Goal: Task Accomplishment & Management: Use online tool/utility

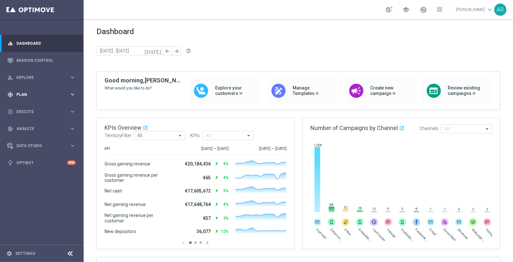
click at [42, 91] on div "gps_fixed Plan keyboard_arrow_right" at bounding box center [41, 94] width 83 height 17
click at [33, 127] on span "Templates" at bounding box center [40, 127] width 46 height 4
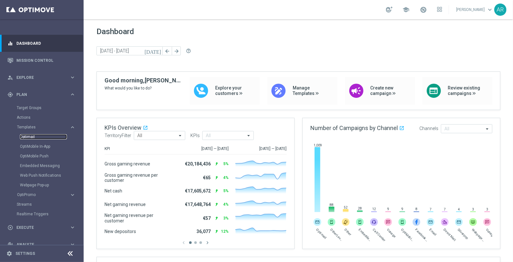
click at [31, 136] on link "Optimail" at bounding box center [43, 136] width 47 height 5
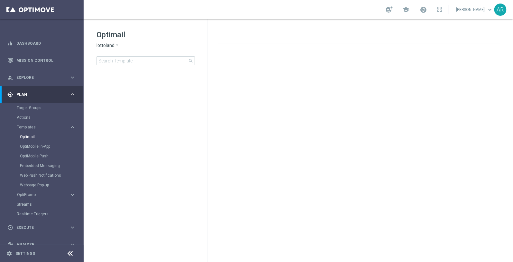
click at [115, 46] on icon "arrow_drop_down" at bounding box center [116, 45] width 5 height 6
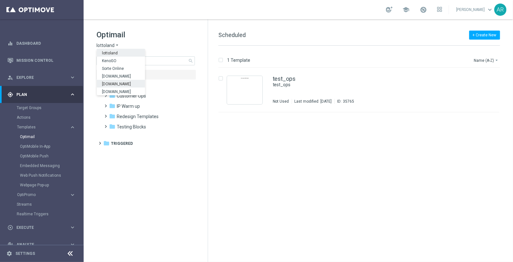
click at [125, 80] on div "[DOMAIN_NAME]" at bounding box center [121, 84] width 48 height 8
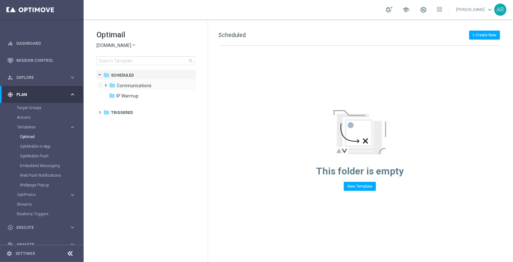
click at [106, 84] on span at bounding box center [104, 82] width 3 height 3
click at [116, 94] on icon "folder" at bounding box center [118, 95] width 6 height 6
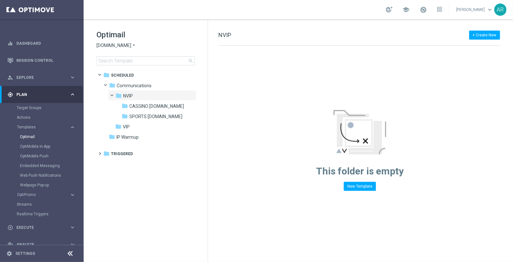
click at [123, 45] on span "[DOMAIN_NAME]" at bounding box center [113, 45] width 35 height 6
click at [0, 0] on span "[DOMAIN_NAME]" at bounding box center [0, 0] width 0 height 0
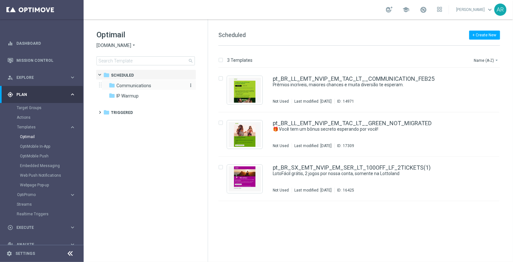
click at [130, 85] on span "Communications" at bounding box center [133, 86] width 35 height 6
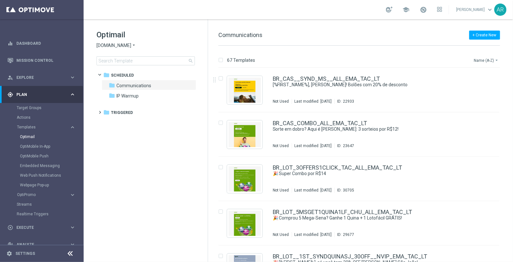
click at [486, 59] on button "Name (A-Z) arrow_drop_down" at bounding box center [486, 60] width 27 height 8
click at [481, 86] on div "Date Modified (Newest)" at bounding box center [474, 88] width 51 height 9
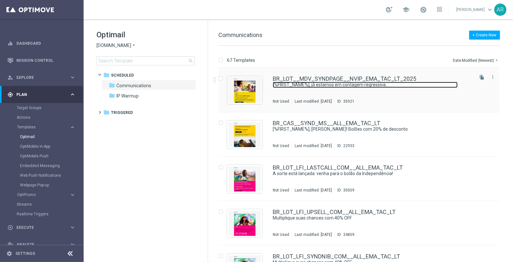
click at [330, 85] on link "[%FIRST_NAME%], já estamos em contagem regressiva..." at bounding box center [365, 85] width 185 height 6
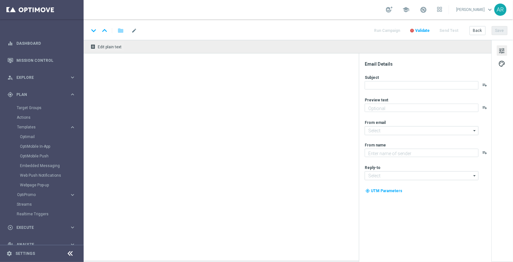
type textarea "Para o maior prêmio da história na Mega da Virada!"
type input "mail@crm.lottoland.com.br"
type textarea "Lottoland"
type input "contato@lottoland.com.br"
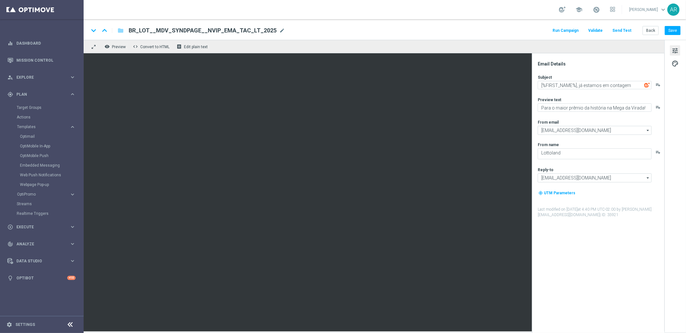
click at [512, 49] on button "tune" at bounding box center [674, 50] width 10 height 10
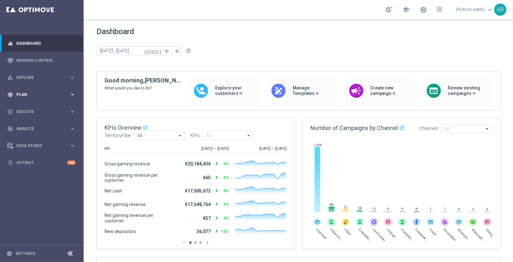
click at [56, 95] on span "Plan" at bounding box center [42, 95] width 53 height 4
click at [33, 126] on span "Templates" at bounding box center [40, 127] width 46 height 4
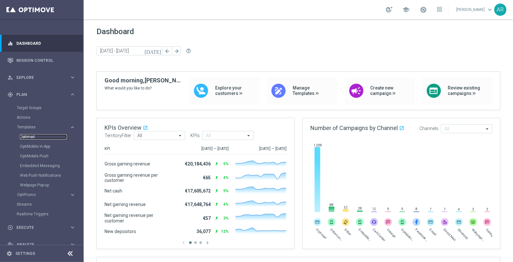
click at [30, 137] on link "Optimail" at bounding box center [43, 136] width 47 height 5
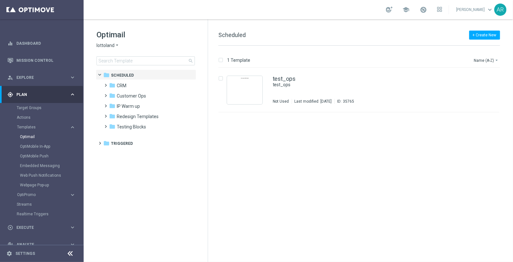
click at [115, 44] on icon "arrow_drop_down" at bounding box center [116, 45] width 5 height 6
click at [0, 0] on span "[DOMAIN_NAME]" at bounding box center [0, 0] width 0 height 0
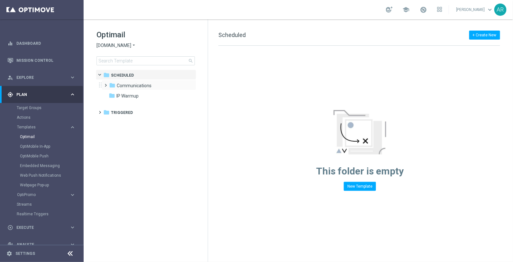
click at [106, 84] on span at bounding box center [104, 82] width 3 height 3
click at [122, 42] on span "[DOMAIN_NAME]" at bounding box center [113, 45] width 35 height 6
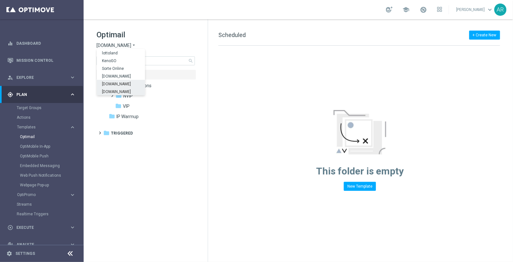
click at [0, 0] on span "[DOMAIN_NAME]" at bounding box center [0, 0] width 0 height 0
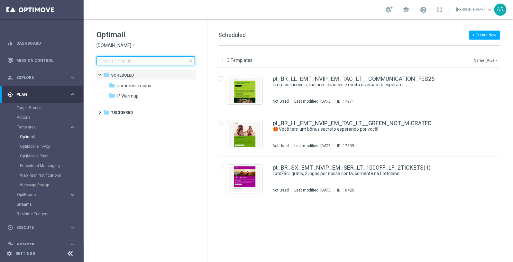
click at [130, 60] on input at bounding box center [145, 60] width 98 height 9
type input "BR_LOT__TURBOSENA__ALL_EMA_T&T_LT"
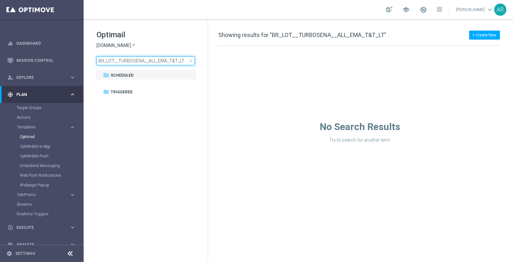
click at [137, 59] on input "BR_LOT__TURBOSENA__ALL_EMA_T&T_LT" at bounding box center [145, 60] width 98 height 9
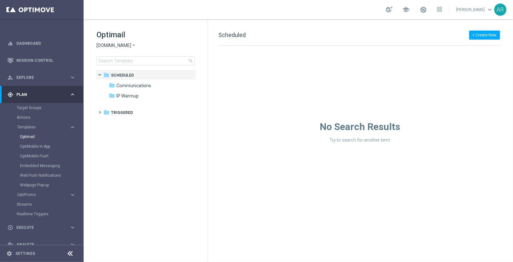
click at [129, 47] on span "[DOMAIN_NAME]" at bounding box center [113, 45] width 35 height 6
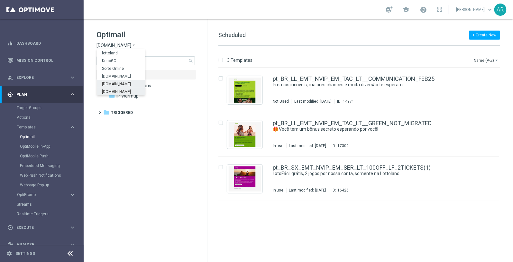
click at [0, 0] on span "[DOMAIN_NAME]" at bounding box center [0, 0] width 0 height 0
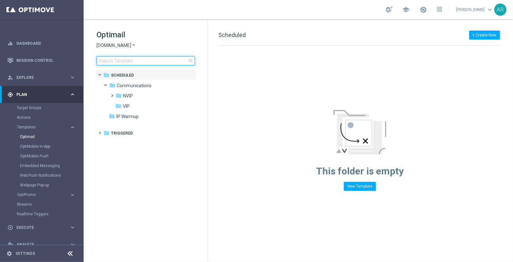
click at [138, 60] on input at bounding box center [145, 60] width 98 height 9
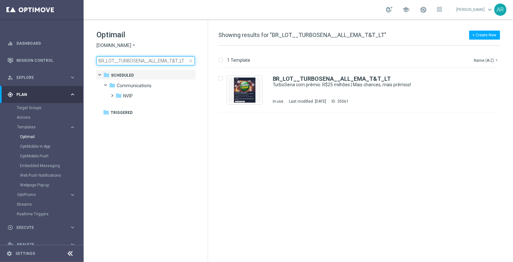
type input "BR_LOT__TURBOSENA__ALL_EMA_T&T_LT"
click at [283, 166] on div "insert_drive_file BR_LOT__TURBOSENA__ALL_EMA_T&T_LT TurboSena com prêmio: R$25 …" at bounding box center [362, 165] width 300 height 194
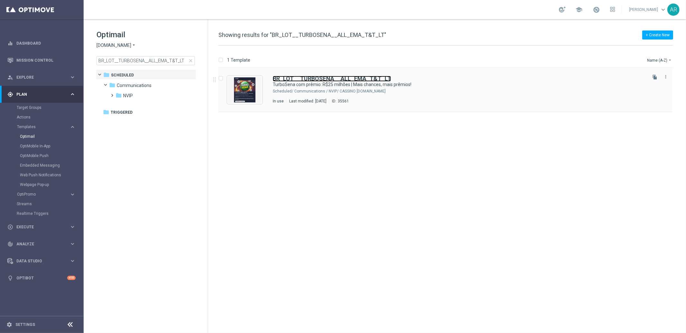
click at [313, 81] on b "BR_LOT__TURBOSENA__ALL_EMA_T&T_LT" at bounding box center [332, 78] width 118 height 7
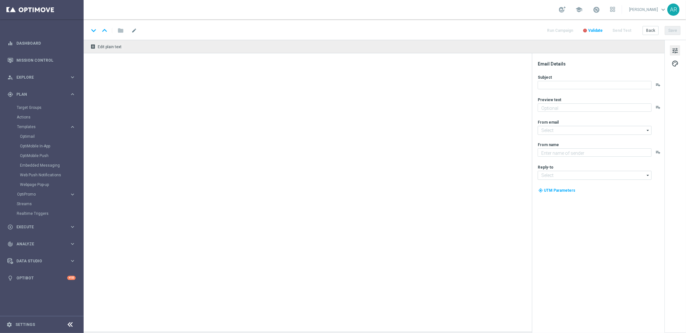
type textarea "Ganhe em um instantâneo com TurboSena"
type textarea "Lottoland"
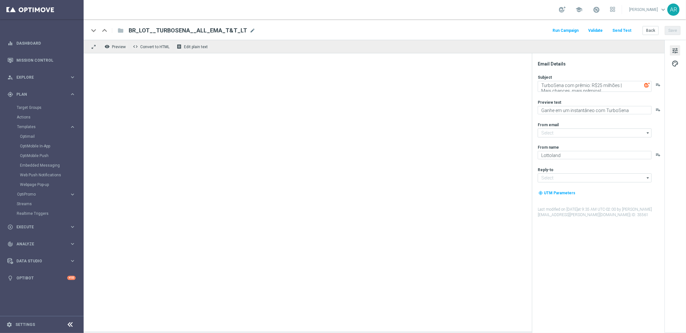
type input "[EMAIL_ADDRESS][DOMAIN_NAME]"
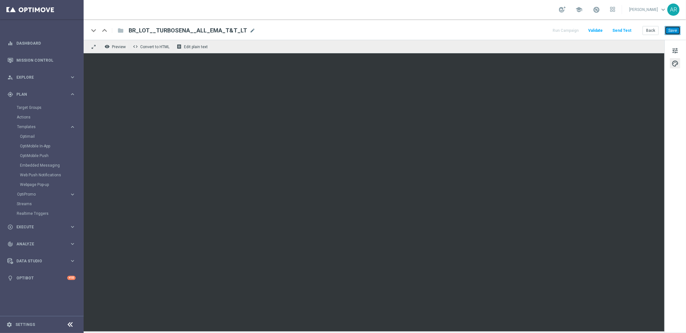
click at [512, 31] on button "Save" at bounding box center [672, 30] width 16 height 9
click at [512, 32] on button "Save" at bounding box center [672, 30] width 16 height 9
click at [31, 134] on link "Optimail" at bounding box center [43, 136] width 47 height 5
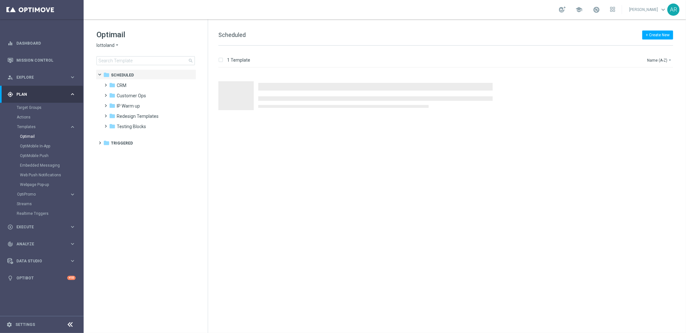
click at [111, 43] on span "lottoland" at bounding box center [105, 45] width 18 height 6
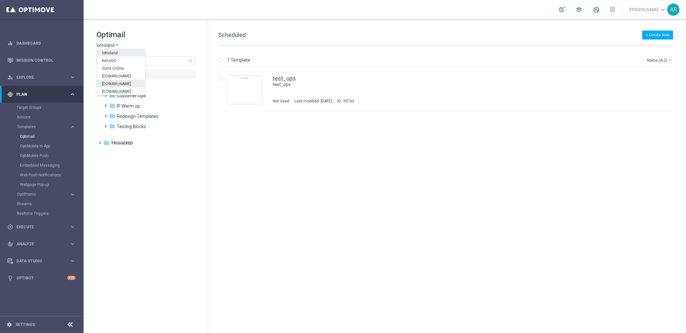
click at [0, 0] on span "[DOMAIN_NAME]" at bounding box center [0, 0] width 0 height 0
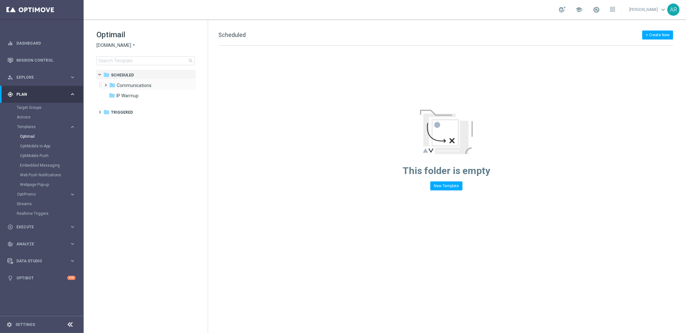
click at [106, 83] on span at bounding box center [104, 82] width 3 height 3
click at [112, 94] on span at bounding box center [111, 92] width 3 height 3
click at [145, 104] on span "CASSINO [DOMAIN_NAME]" at bounding box center [156, 106] width 55 height 6
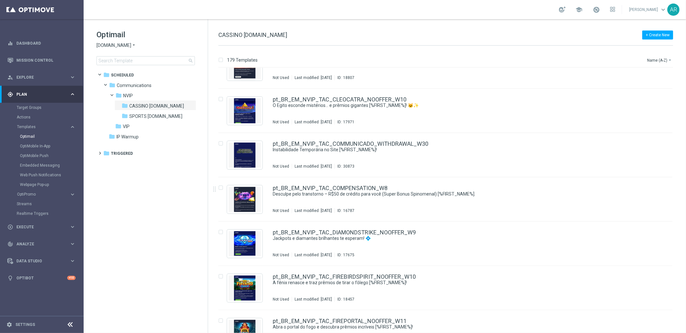
scroll to position [5478, 0]
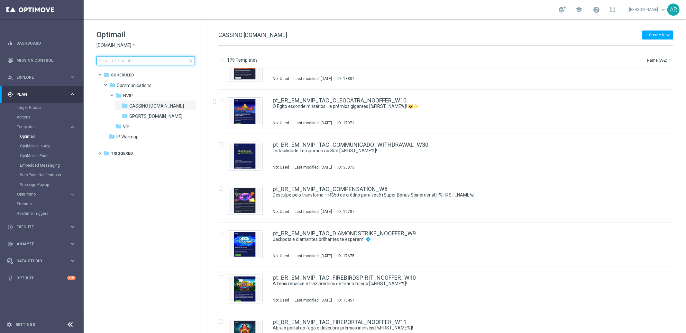
click at [161, 63] on input at bounding box center [145, 60] width 98 height 9
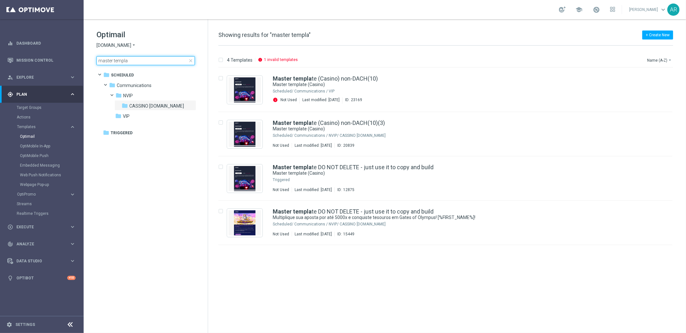
type input "master templa"
